Goal: Information Seeking & Learning: Find specific fact

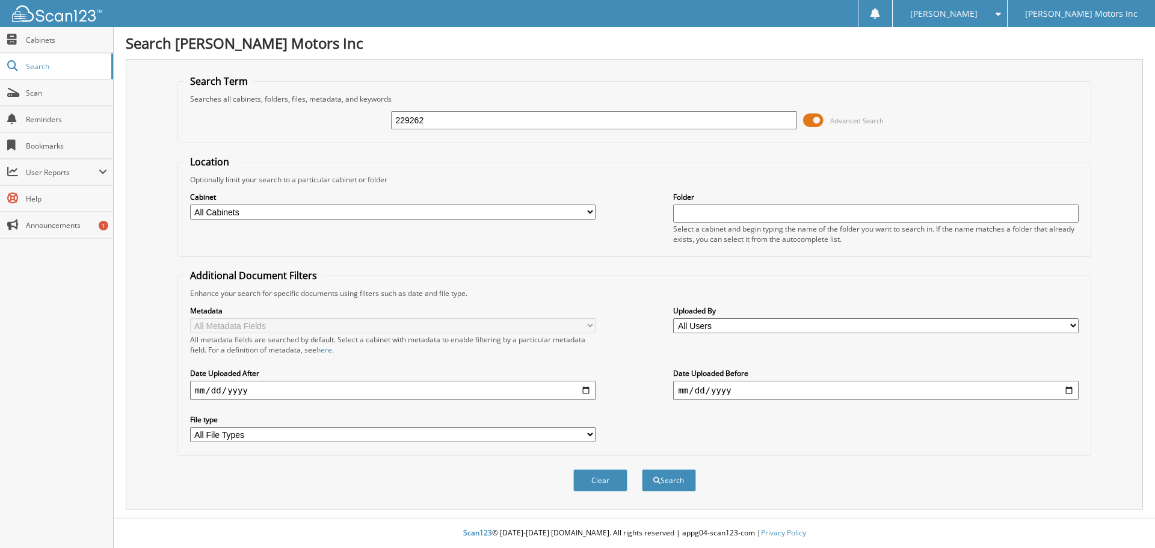
type input "229262"
click at [642, 469] on button "Search" at bounding box center [669, 480] width 54 height 22
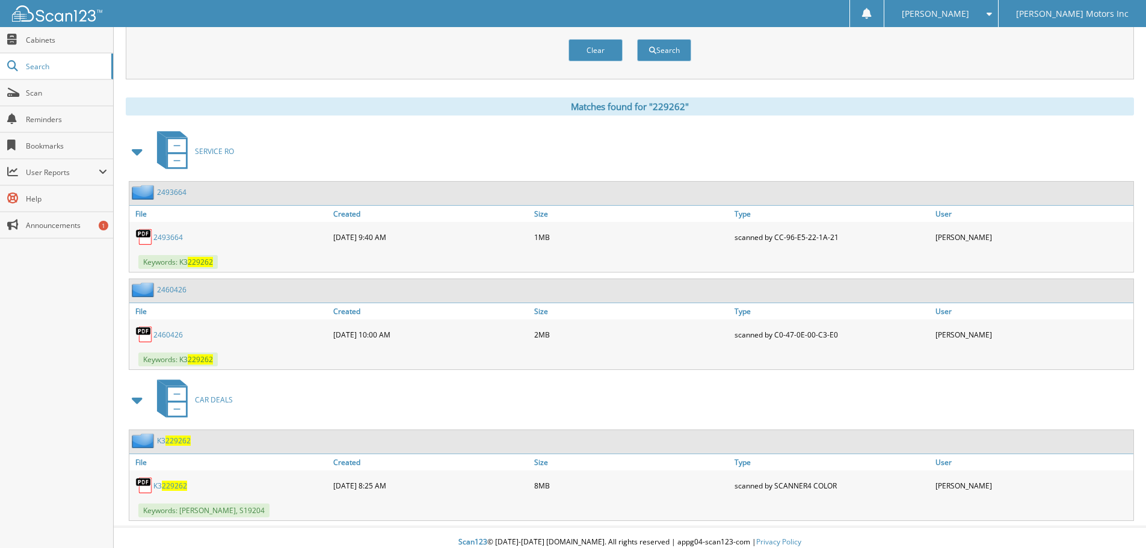
scroll to position [440, 0]
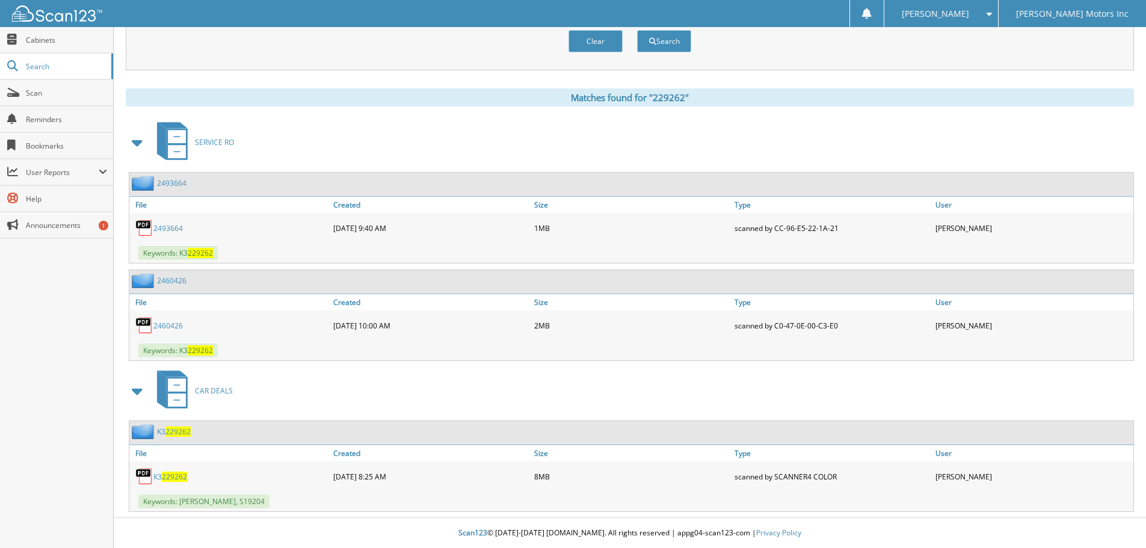
click at [168, 473] on span "229262" at bounding box center [174, 477] width 25 height 10
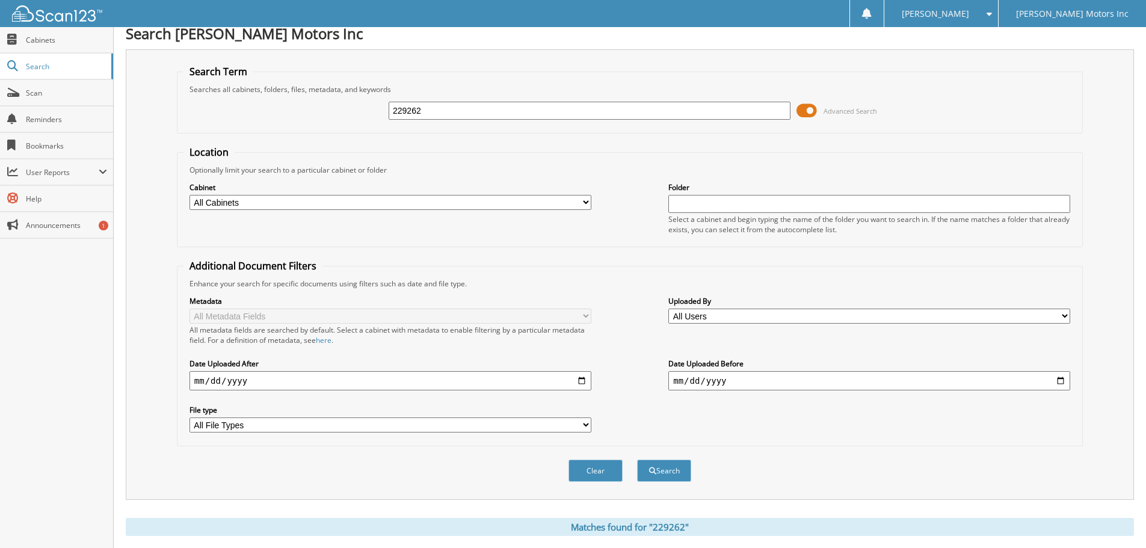
scroll to position [0, 0]
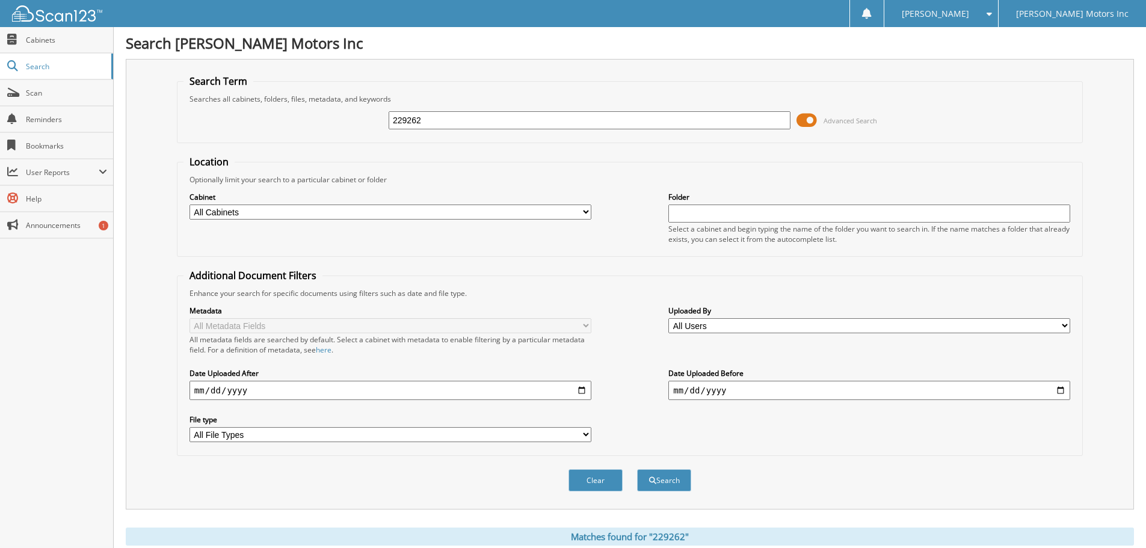
click at [456, 125] on input "229262" at bounding box center [590, 120] width 402 height 18
type input "ebert"
click at [637, 469] on button "Search" at bounding box center [664, 480] width 54 height 22
click at [446, 120] on input "[PERSON_NAME]" at bounding box center [590, 120] width 402 height 18
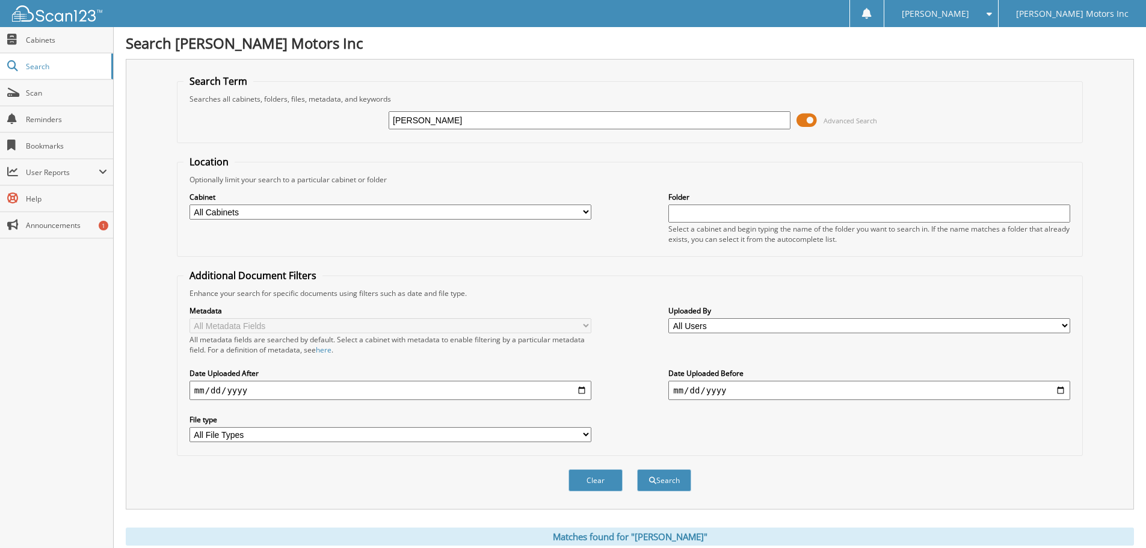
click at [446, 120] on input "[PERSON_NAME]" at bounding box center [590, 120] width 402 height 18
type input "mattice"
click at [637, 469] on button "Search" at bounding box center [664, 480] width 54 height 22
